Goal: Task Accomplishment & Management: Manage account settings

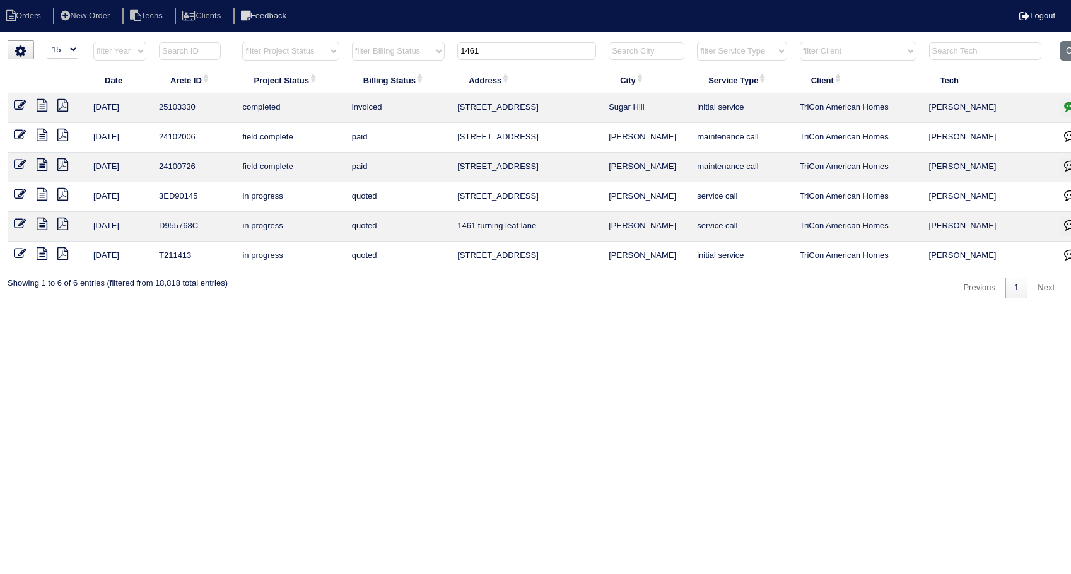
select select "15"
drag, startPoint x: 487, startPoint y: 51, endPoint x: 392, endPoint y: 63, distance: 96.0
click at [392, 63] on tr "filter Year -- Any Year -- 2025 2024 2023 2022 2021 2020 2019 filter Project St…" at bounding box center [555, 54] width 1094 height 26
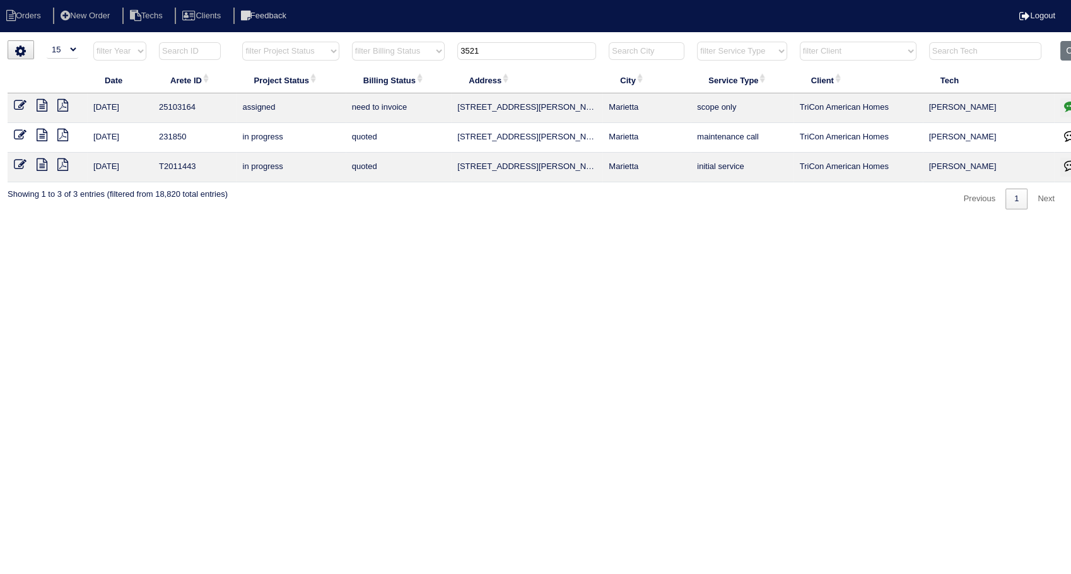
type input "3521"
click at [18, 102] on icon at bounding box center [20, 105] width 13 height 13
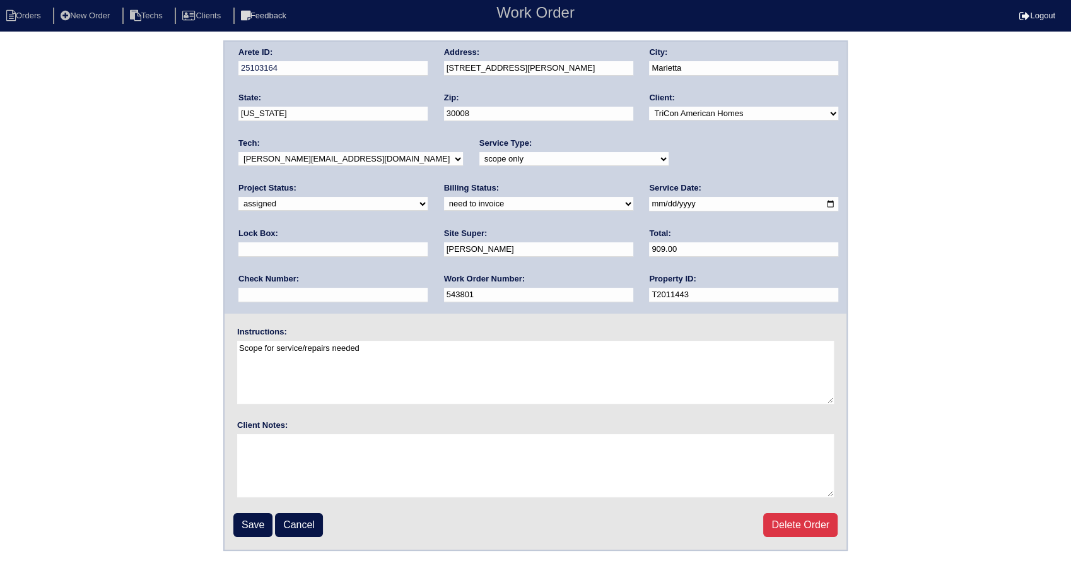
click at [444, 206] on select "need to quote quoted need to invoice invoiced paid warranty purchase order need…" at bounding box center [538, 204] width 189 height 14
select select "invoiced"
click at [444, 197] on select "need to quote quoted need to invoice invoiced paid warranty purchase order need…" at bounding box center [538, 204] width 189 height 14
click at [258, 528] on input "Save" at bounding box center [252, 525] width 39 height 24
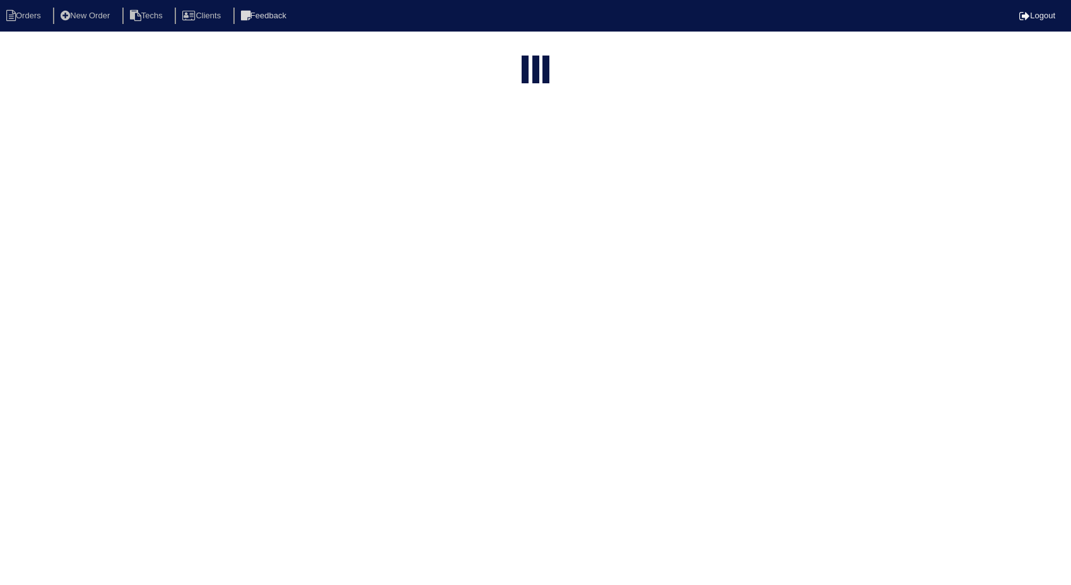
select select "15"
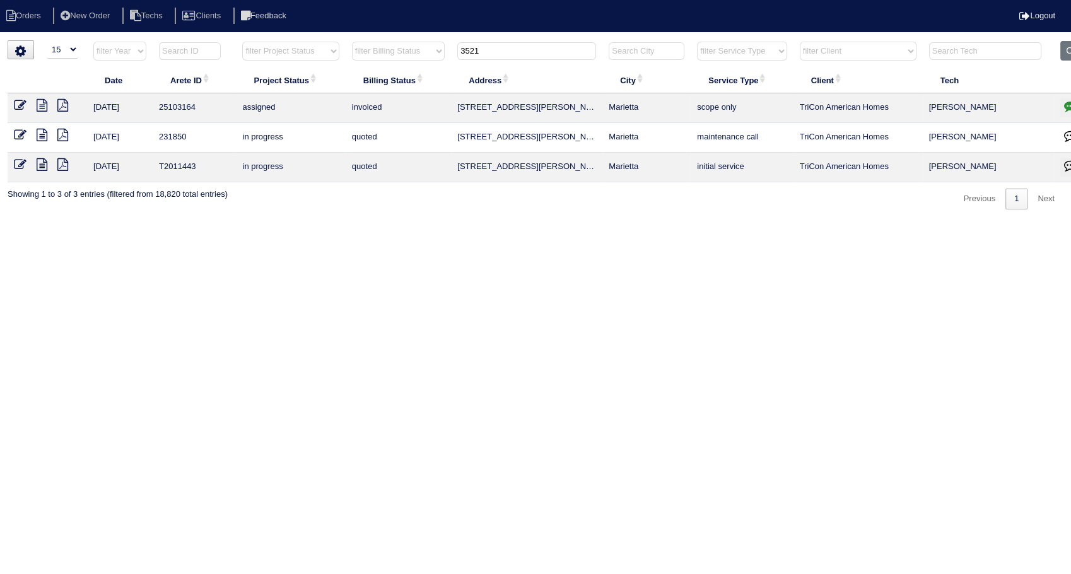
click at [20, 102] on icon at bounding box center [20, 105] width 13 height 13
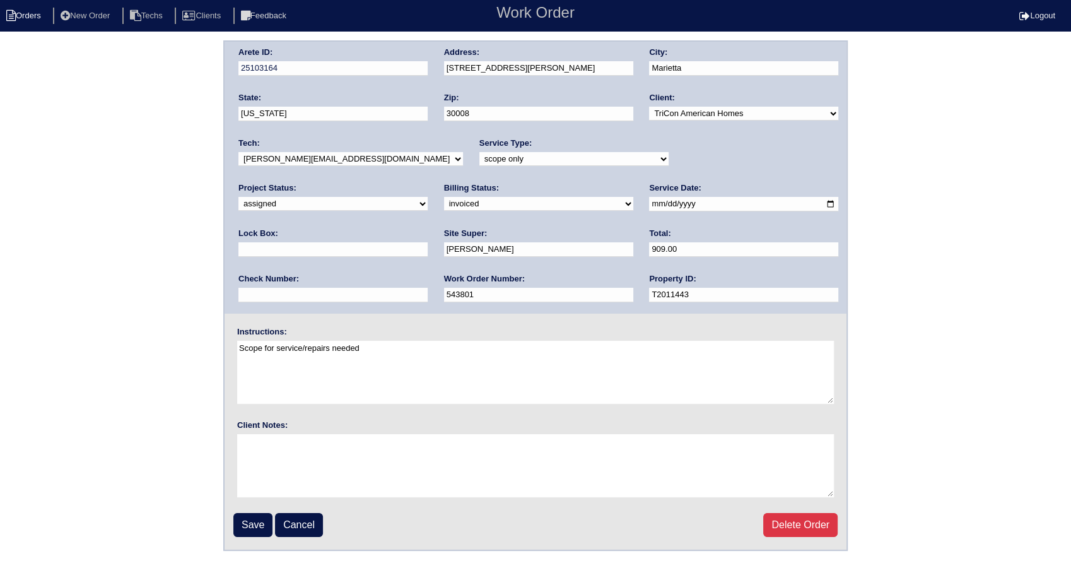
click at [40, 15] on li "Orders" at bounding box center [25, 16] width 51 height 17
select select "15"
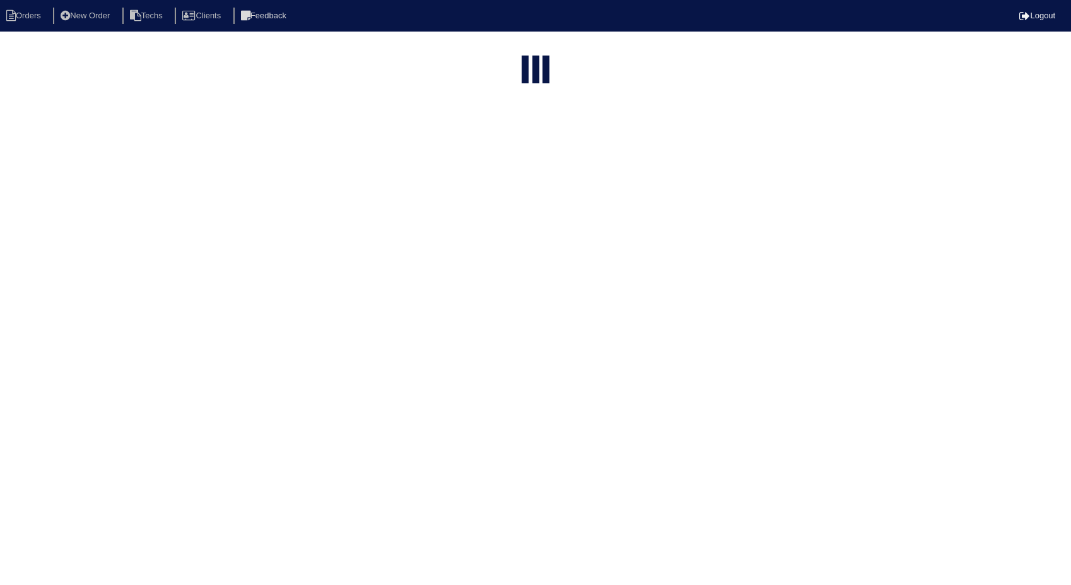
type input "3521"
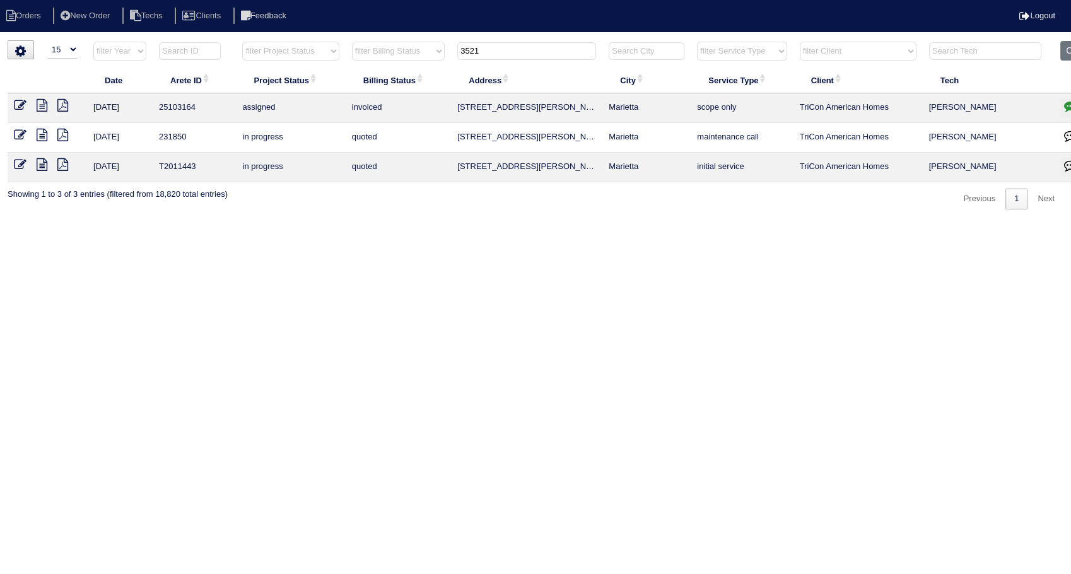
click at [40, 109] on icon at bounding box center [42, 105] width 11 height 13
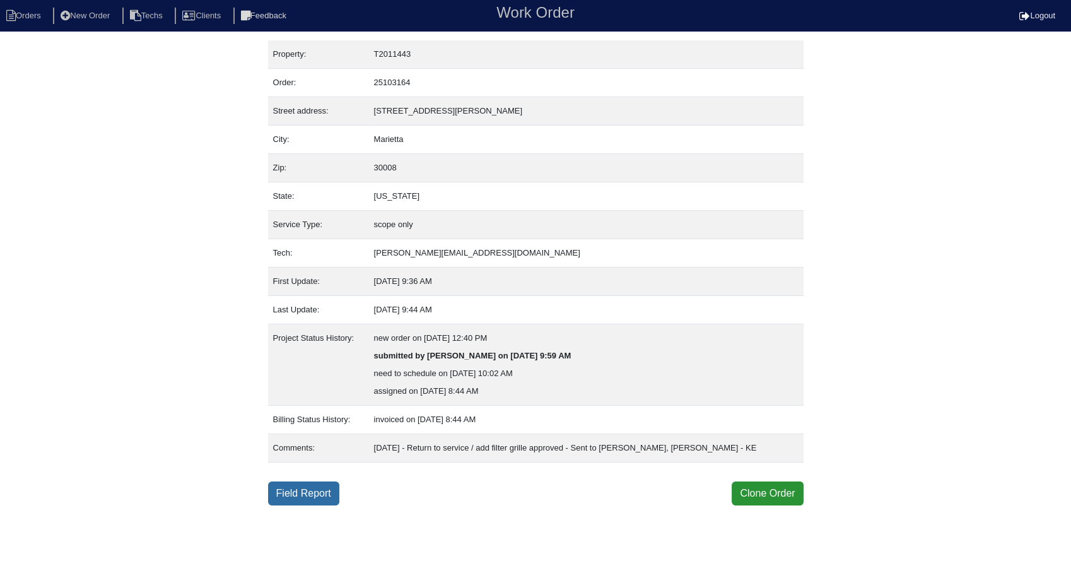
click at [299, 484] on link "Field Report" at bounding box center [303, 493] width 71 height 24
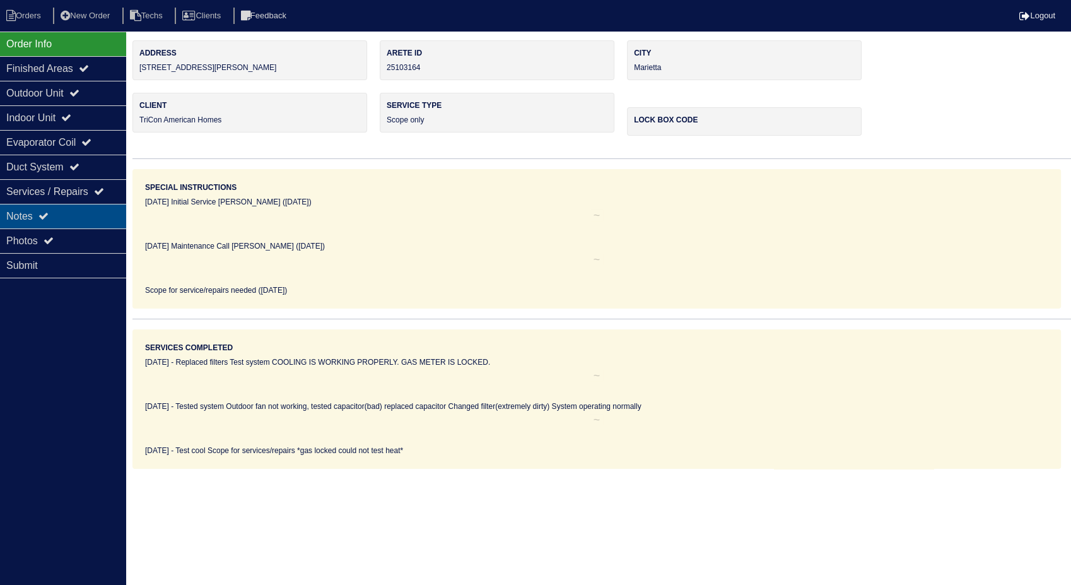
click at [28, 220] on div "Notes" at bounding box center [63, 216] width 126 height 25
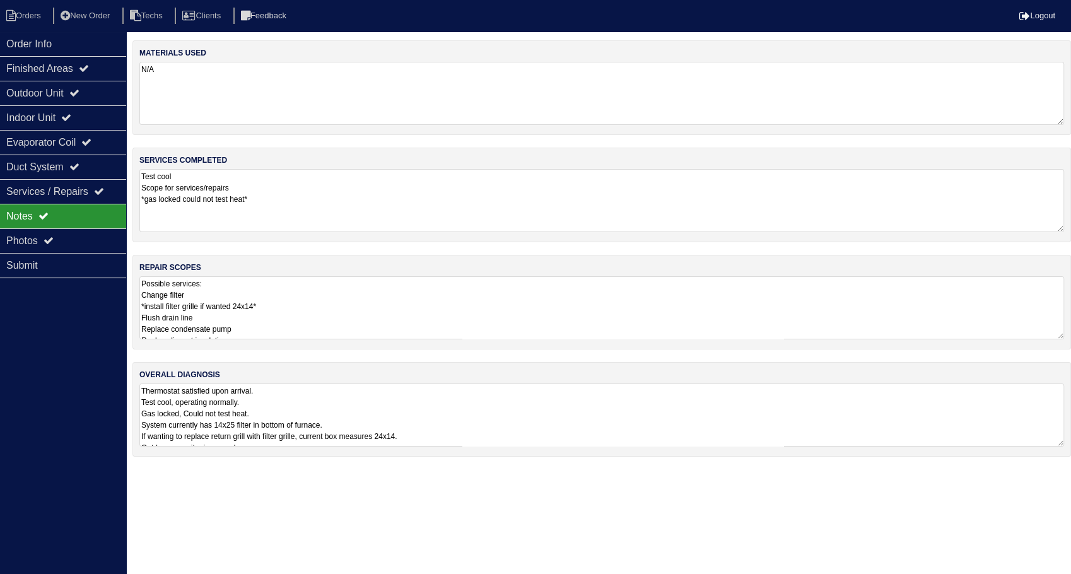
click at [171, 84] on textarea "N/A" at bounding box center [601, 93] width 925 height 63
click at [315, 196] on textarea "Test cool Scope for services/repairs *gas locked could not test heat*" at bounding box center [601, 200] width 925 height 62
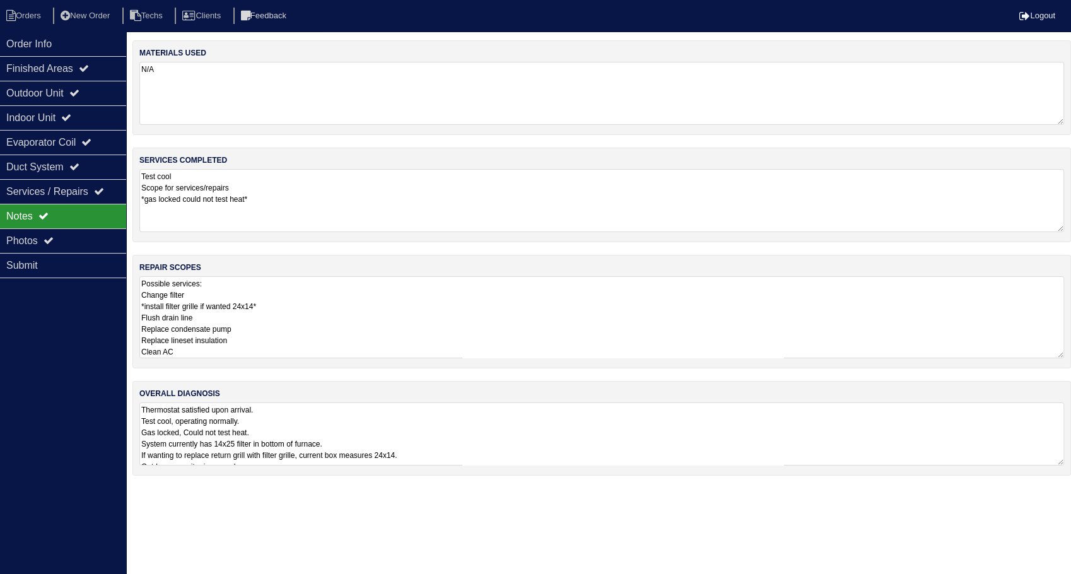
click at [338, 293] on textarea "Possible services: Change filter *install filter grille if wanted 24x14* Flush …" at bounding box center [601, 317] width 925 height 82
click at [29, 237] on div "Photos" at bounding box center [63, 240] width 126 height 25
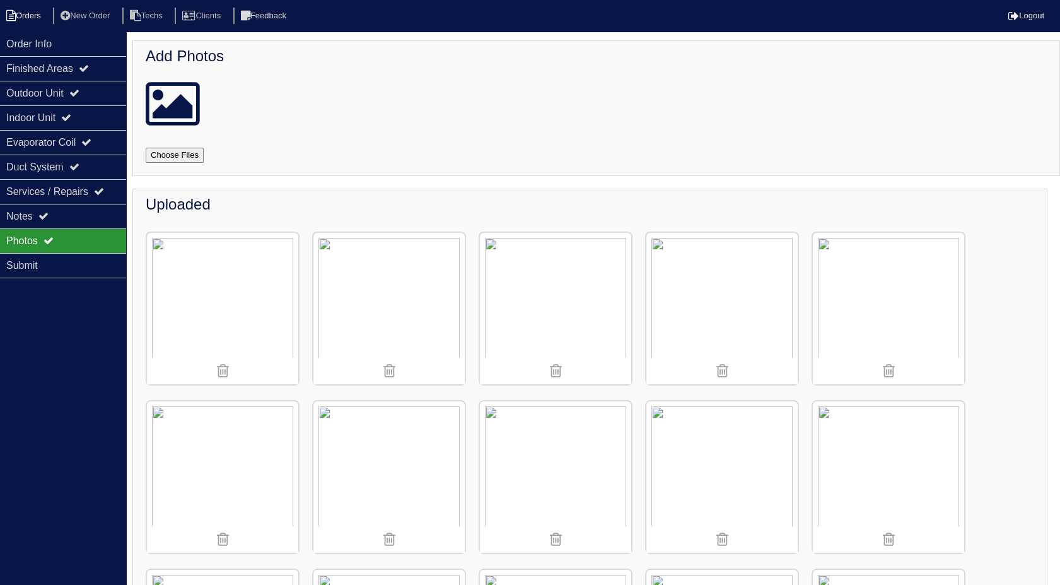
click at [38, 10] on li "Orders" at bounding box center [25, 16] width 51 height 17
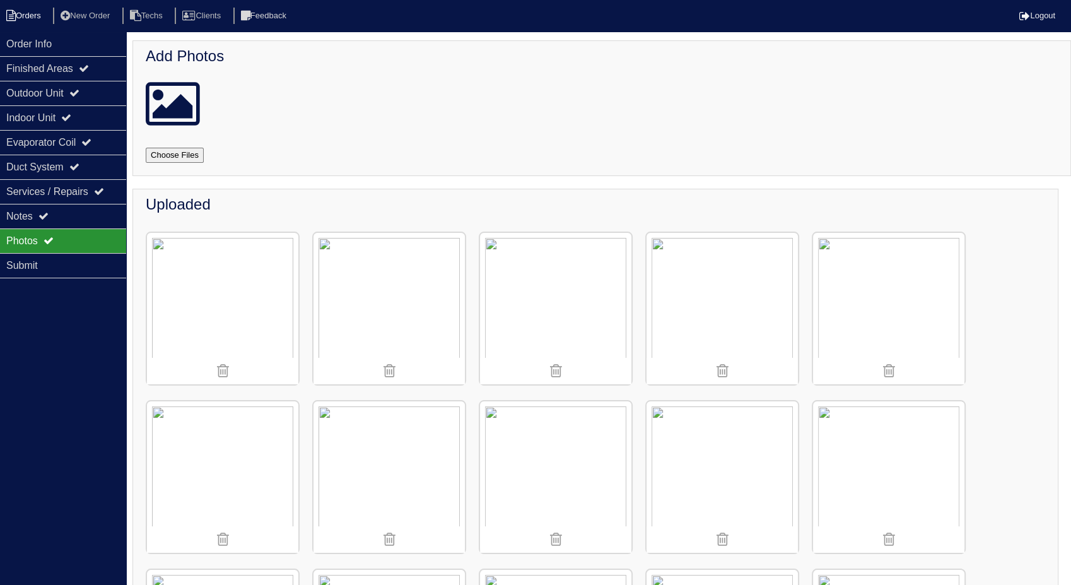
select select "15"
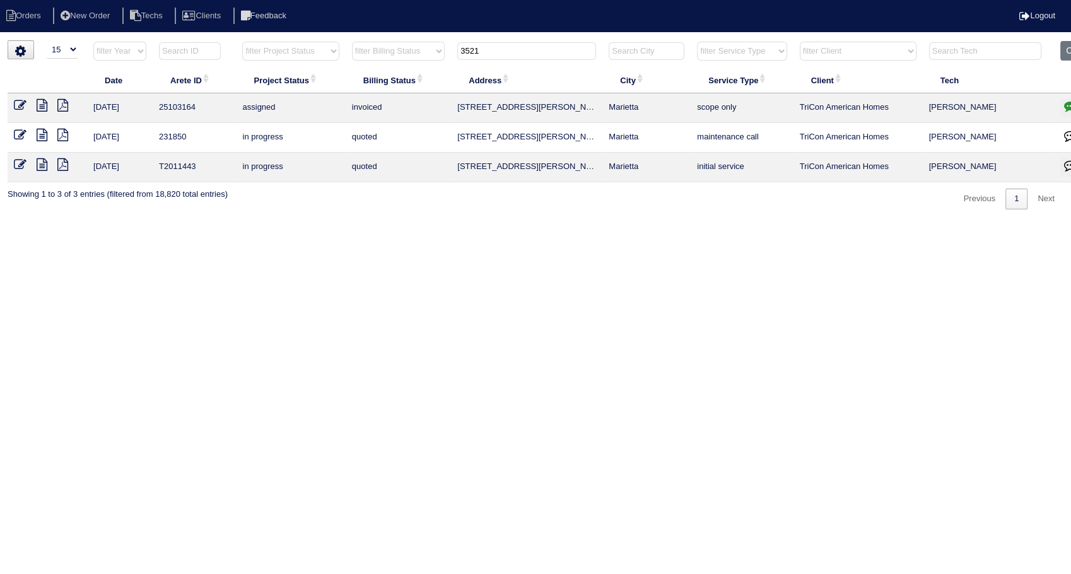
click at [62, 103] on icon at bounding box center [62, 105] width 11 height 13
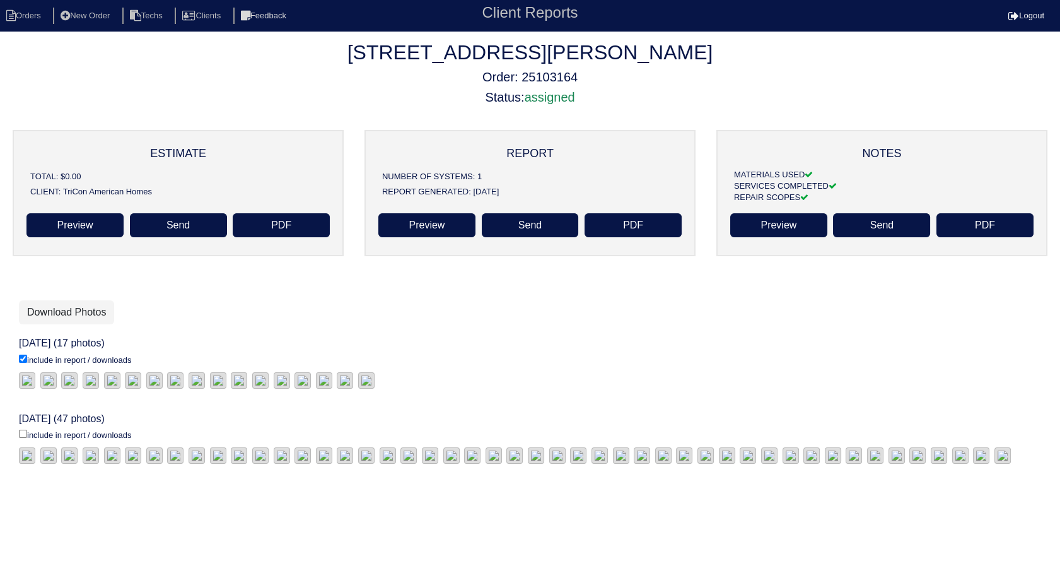
click at [62, 103] on h5 "Status: assigned" at bounding box center [530, 97] width 1060 height 15
